Goal: Information Seeking & Learning: Learn about a topic

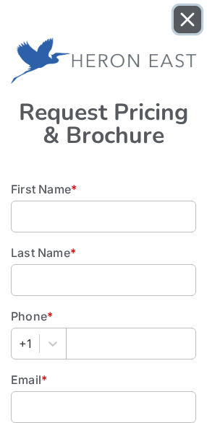
click at [196, 28] on button "Close" at bounding box center [186, 19] width 27 height 27
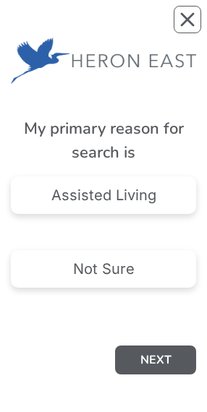
click at [133, 266] on div "Not Sure" at bounding box center [103, 268] width 61 height 14
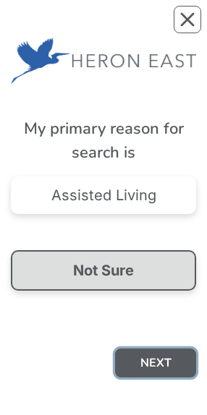
click at [172, 355] on button "NEXT" at bounding box center [155, 362] width 81 height 29
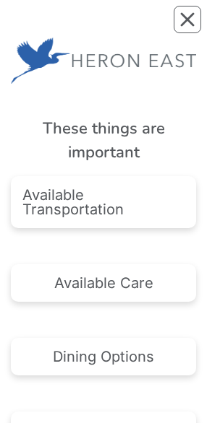
click at [145, 343] on div "Dining Options" at bounding box center [103, 357] width 185 height 38
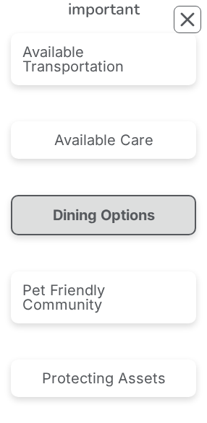
scroll to position [147, 0]
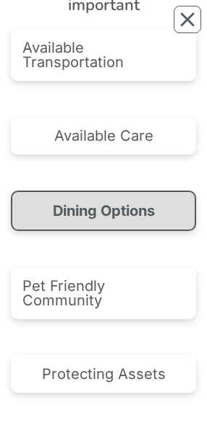
click at [151, 225] on div "Dining Options" at bounding box center [103, 211] width 185 height 40
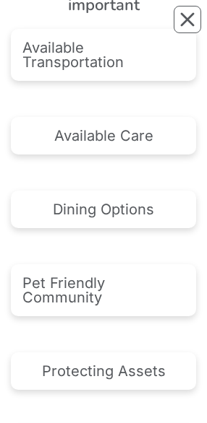
click at [147, 215] on div "Dining Options" at bounding box center [103, 209] width 101 height 14
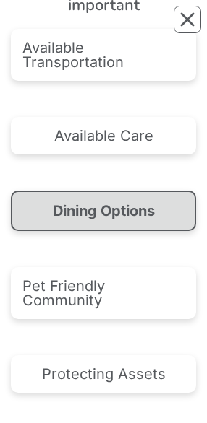
click at [164, 218] on div "Dining Options" at bounding box center [103, 211] width 185 height 40
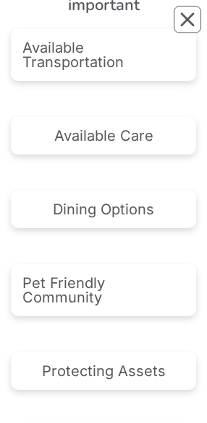
click at [199, 32] on button "Close" at bounding box center [186, 19] width 27 height 27
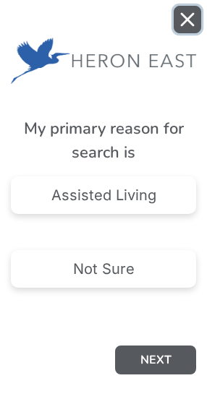
click at [194, 23] on button "Close" at bounding box center [186, 19] width 27 height 27
